Goal: Task Accomplishment & Management: Use online tool/utility

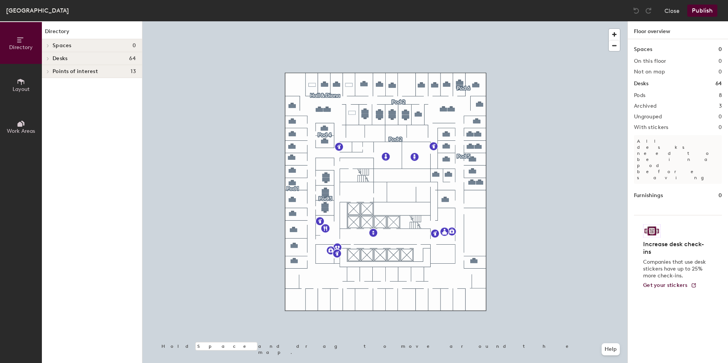
click at [61, 46] on span "Spaces" at bounding box center [62, 46] width 19 height 6
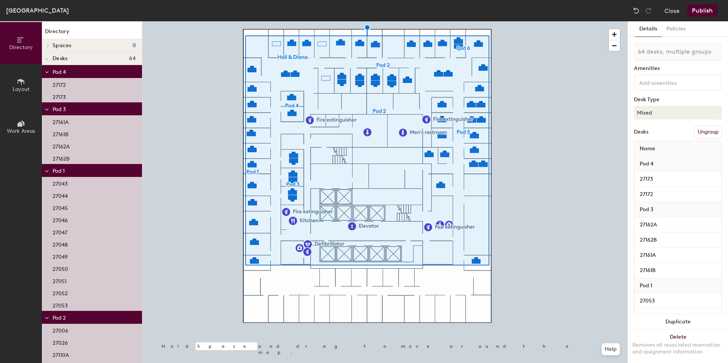
click at [648, 30] on button "Details" at bounding box center [648, 29] width 27 height 16
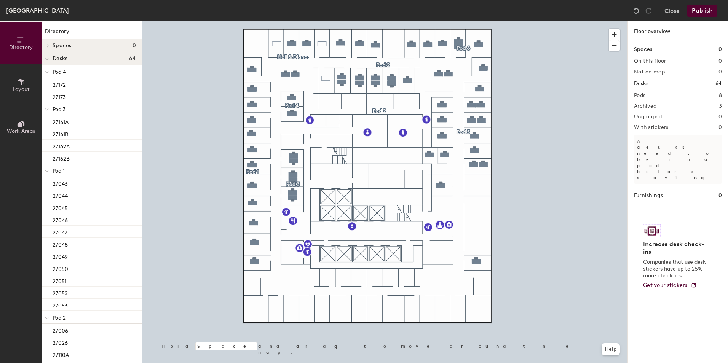
click at [21, 40] on icon at bounding box center [21, 40] width 8 height 8
click at [19, 86] on span "Layout" at bounding box center [21, 89] width 17 height 6
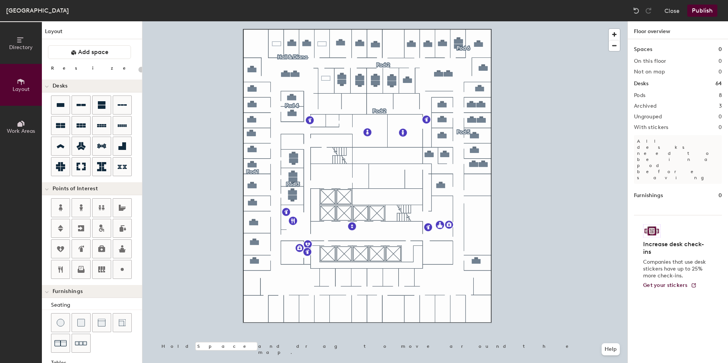
click at [19, 129] on span "Work Areas" at bounding box center [21, 131] width 28 height 6
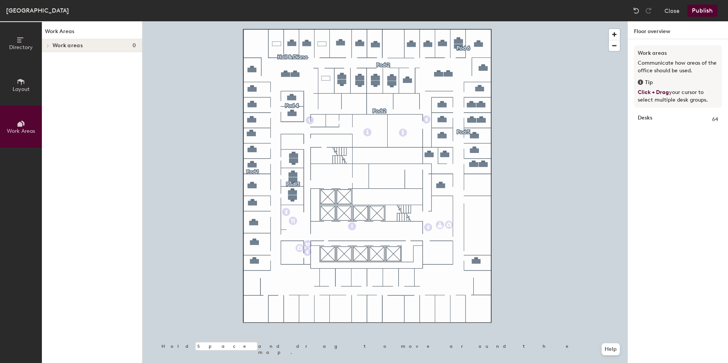
click at [20, 46] on span "Directory" at bounding box center [21, 47] width 24 height 6
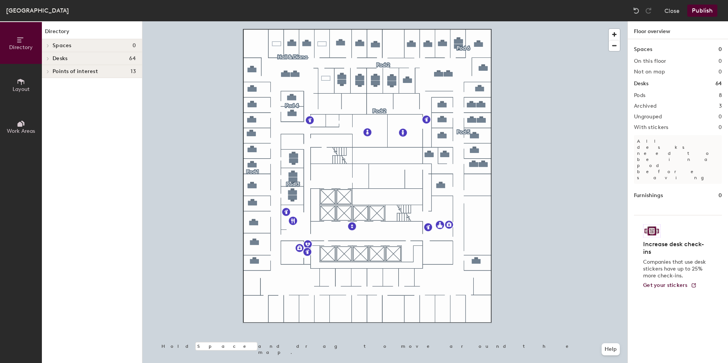
click at [18, 39] on icon at bounding box center [21, 40] width 8 height 8
click at [679, 12] on button "Close" at bounding box center [671, 11] width 15 height 12
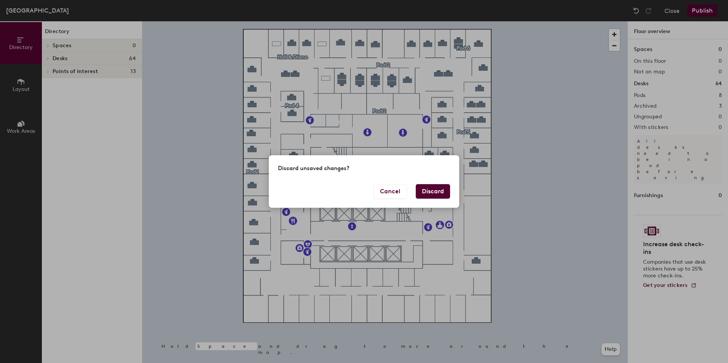
click at [431, 190] on button "Discard" at bounding box center [433, 191] width 34 height 14
